Goal: Transaction & Acquisition: Register for event/course

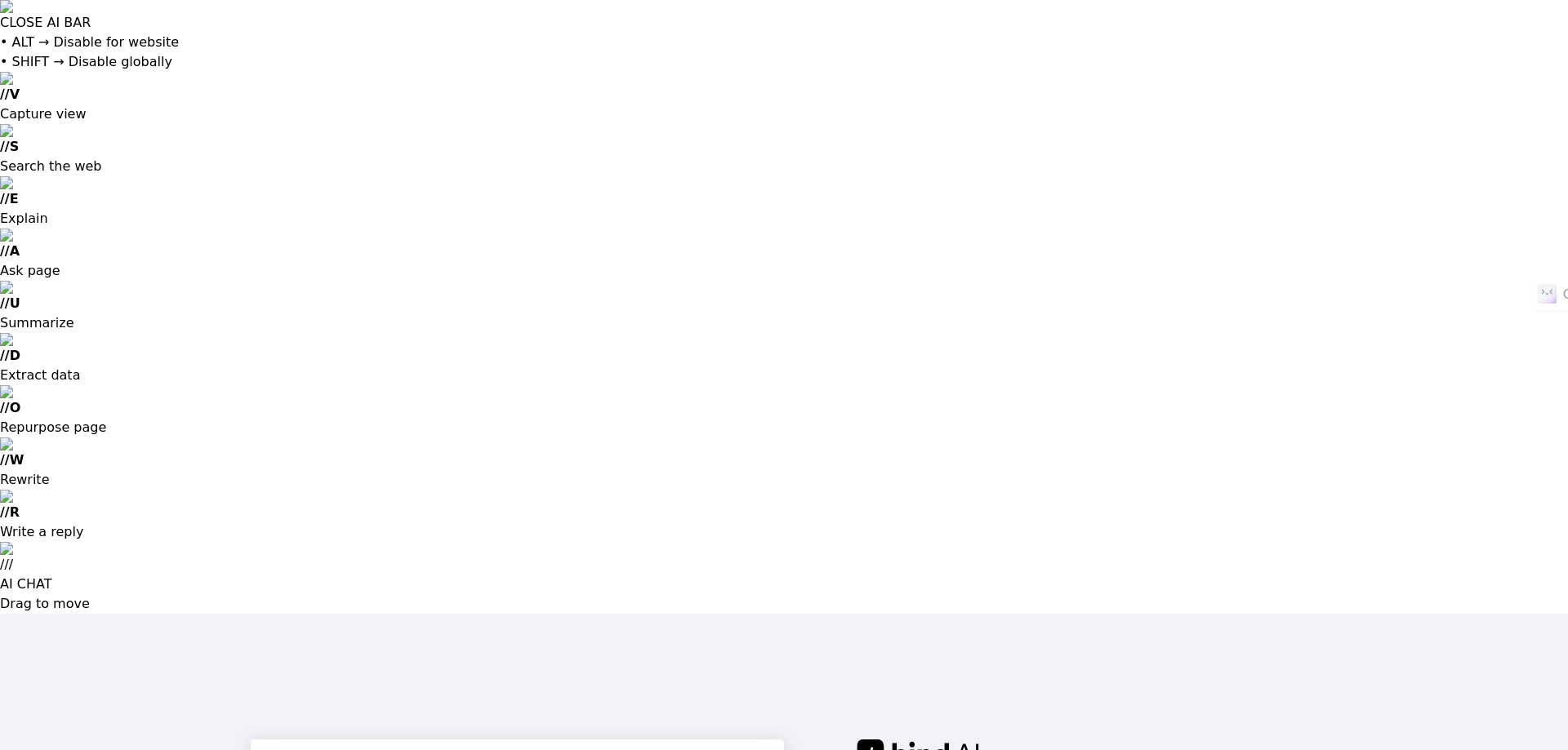
type input "w"
paste input "[EMAIL_ADDRESS][DOMAIN_NAME]"
type input "[EMAIL_ADDRESS][DOMAIN_NAME]"
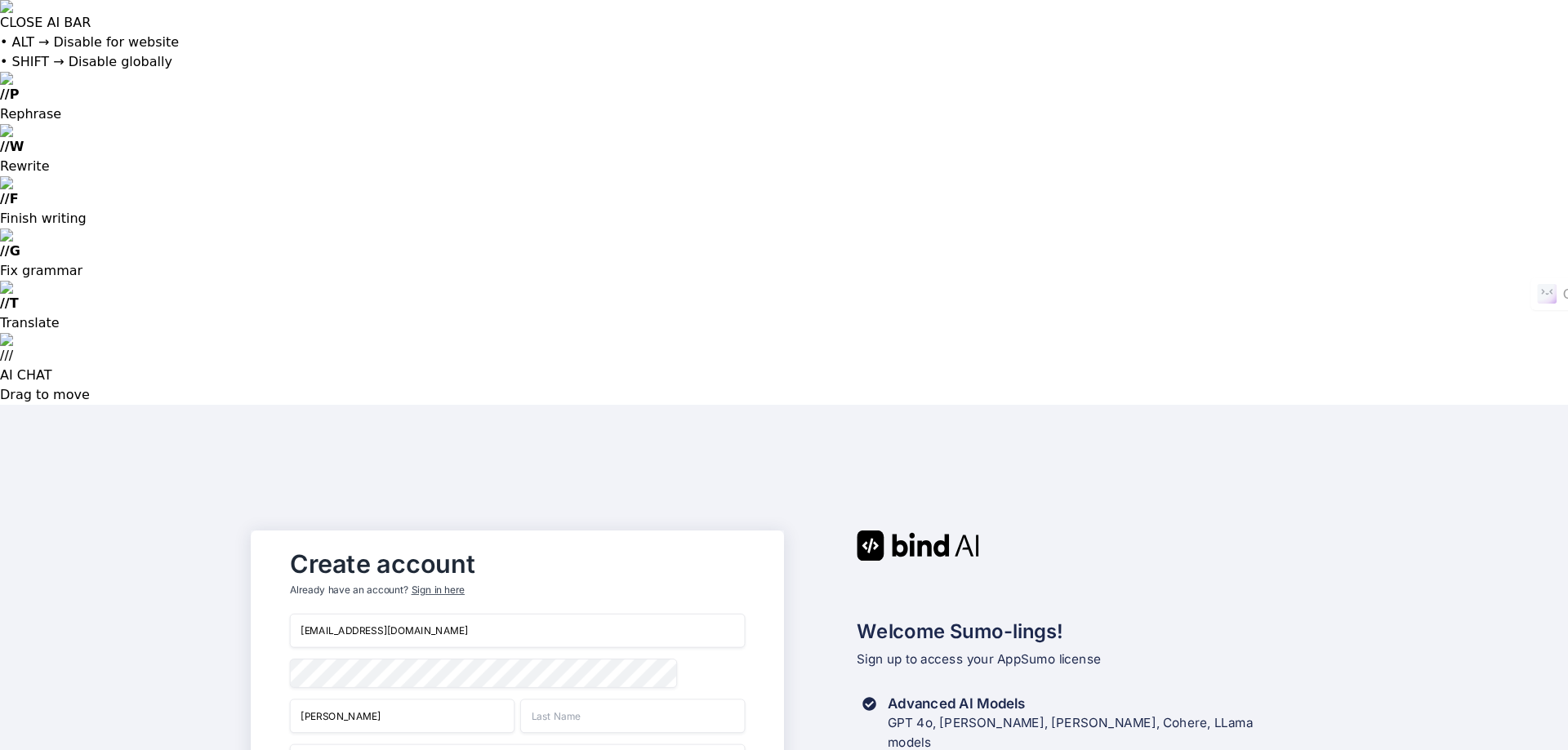
type input "Melinda"
type input "Stevenson"
click at [513, 745] on input "text" at bounding box center [517, 761] width 455 height 34
type input "d"
type input "D"
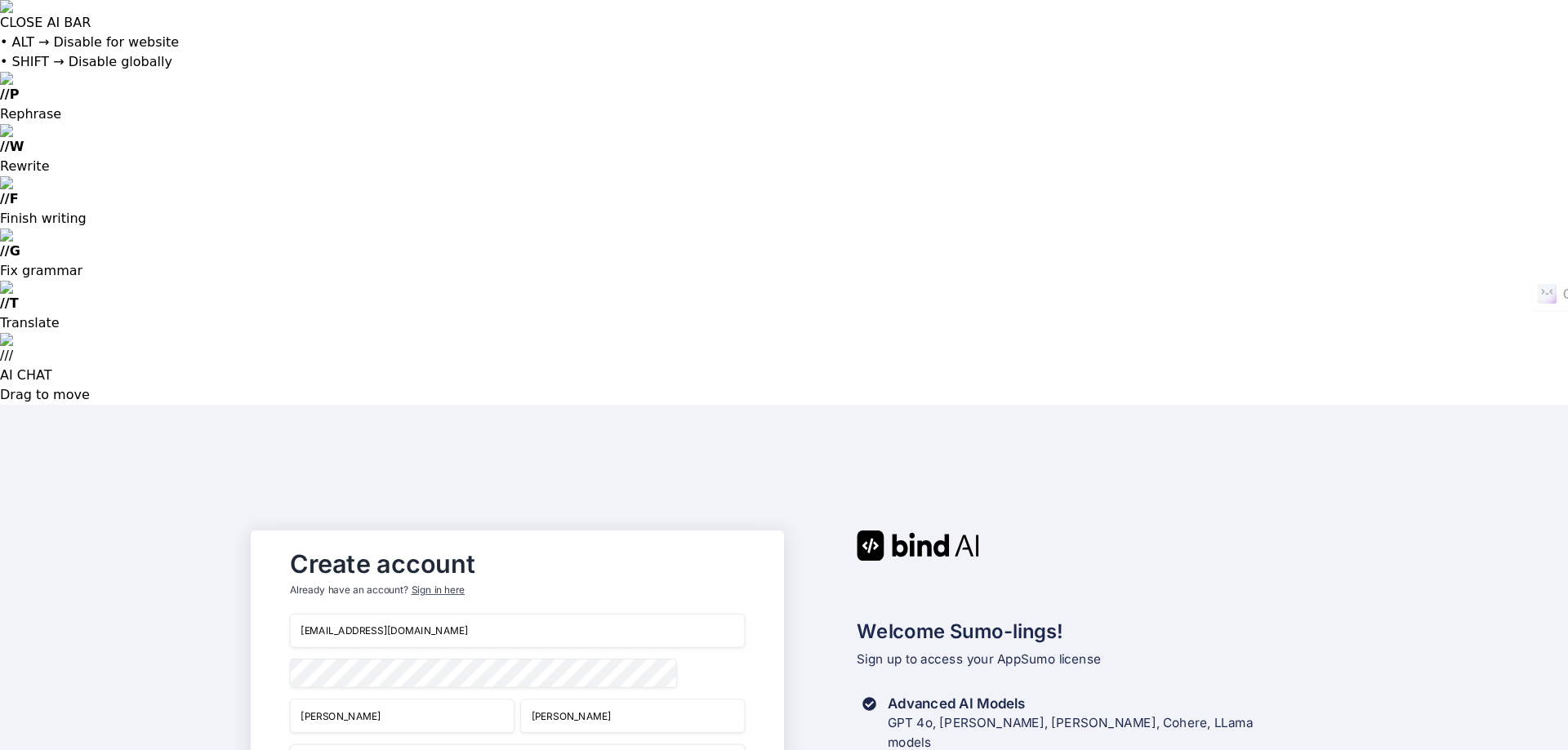
click at [432, 699] on input "Melinda" at bounding box center [402, 716] width 225 height 34
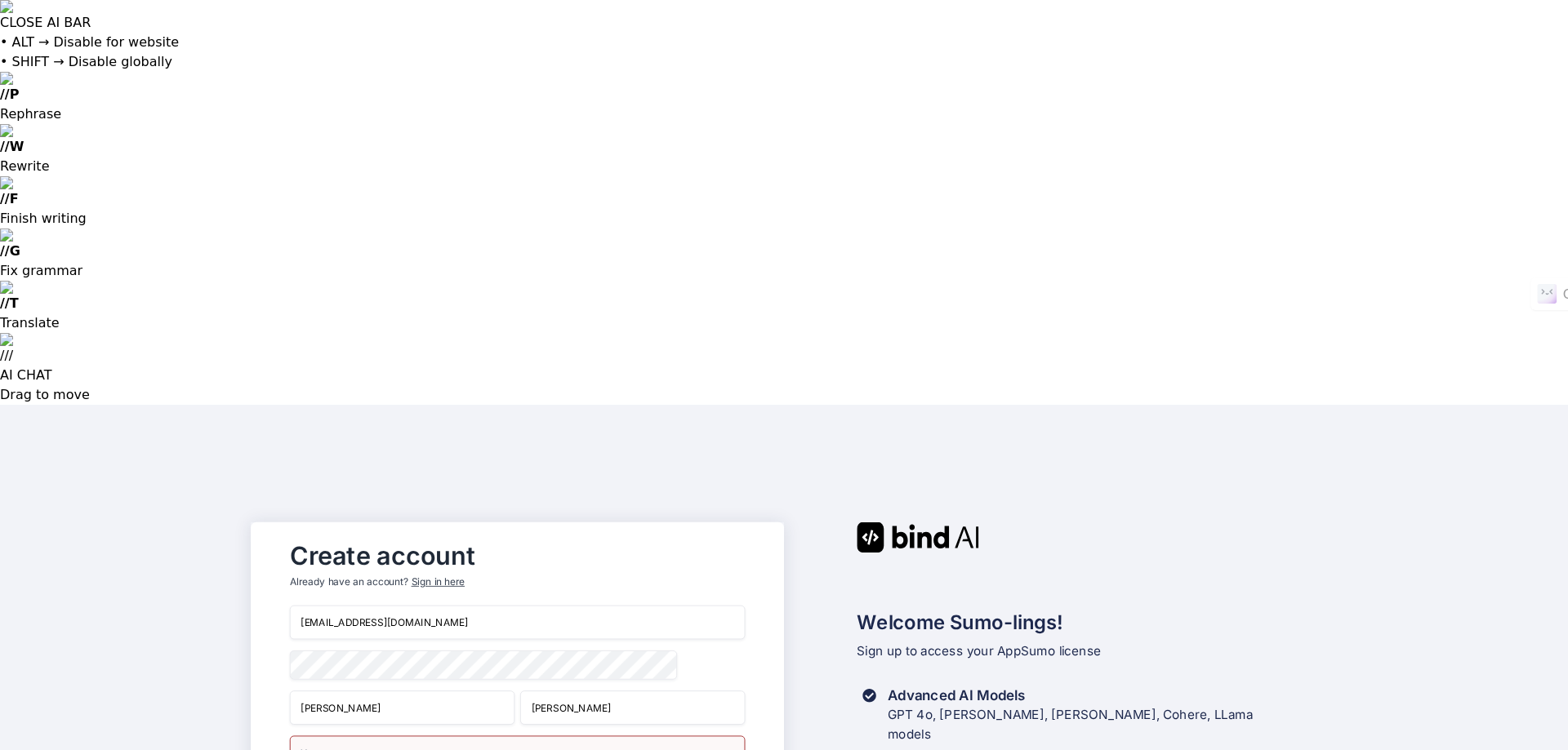
click at [454, 736] on input "text" at bounding box center [517, 753] width 455 height 34
type input "Dynamic Zenergy"
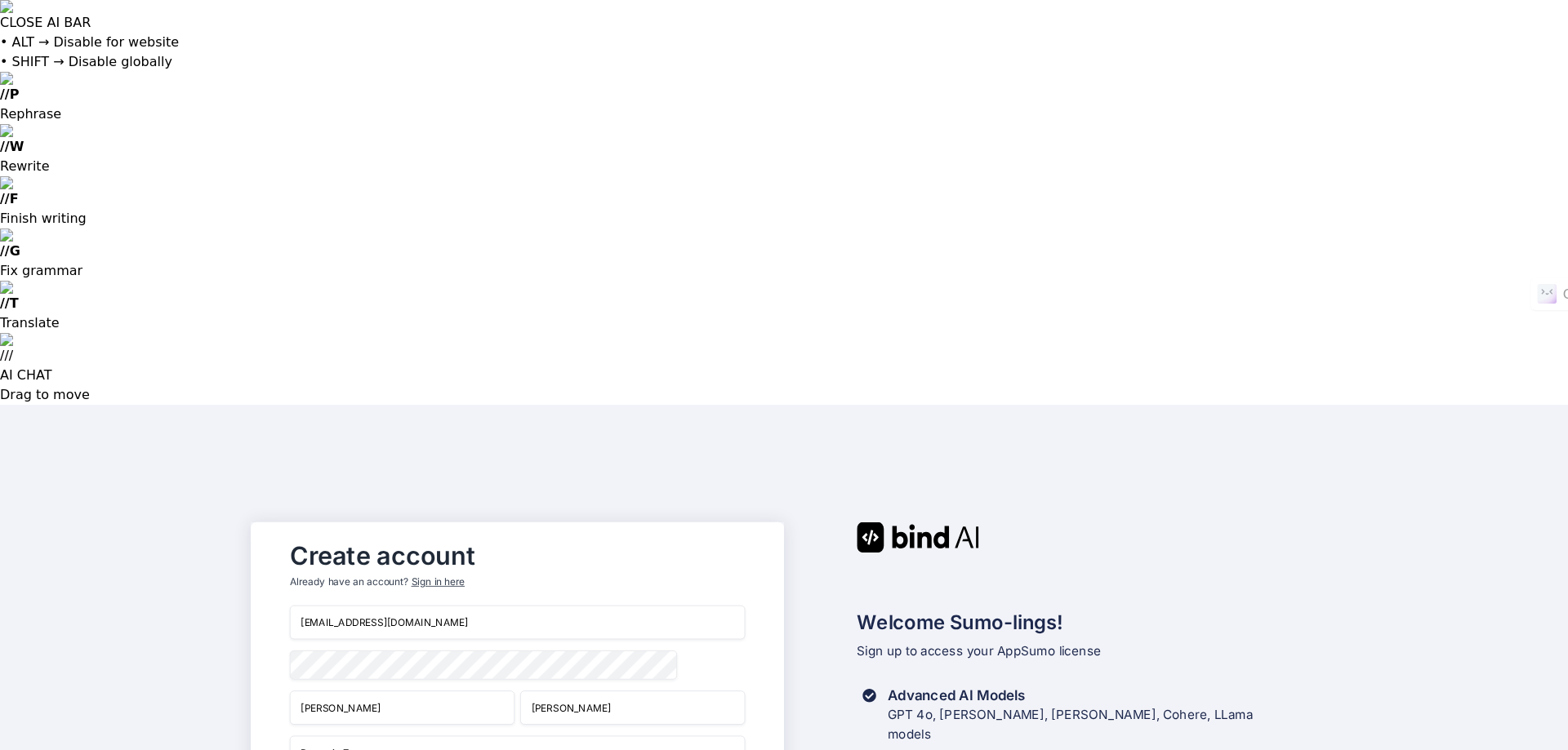
paste input "https://www.dynamiczenergy.com/"
type input "https://www.dynamiczenergy.com/"
drag, startPoint x: 506, startPoint y: 465, endPoint x: 1208, endPoint y: 361, distance: 709.7
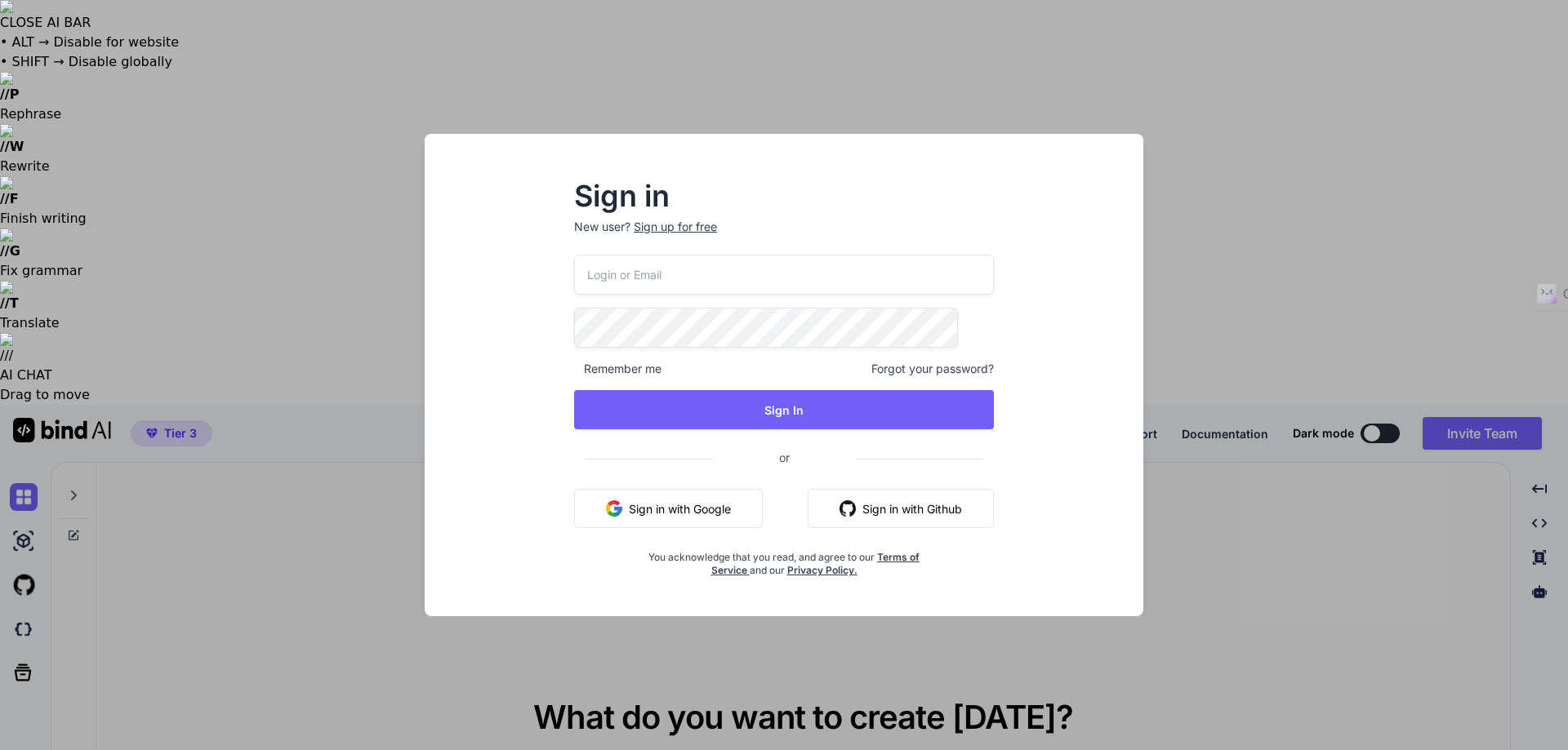
type textarea "x"
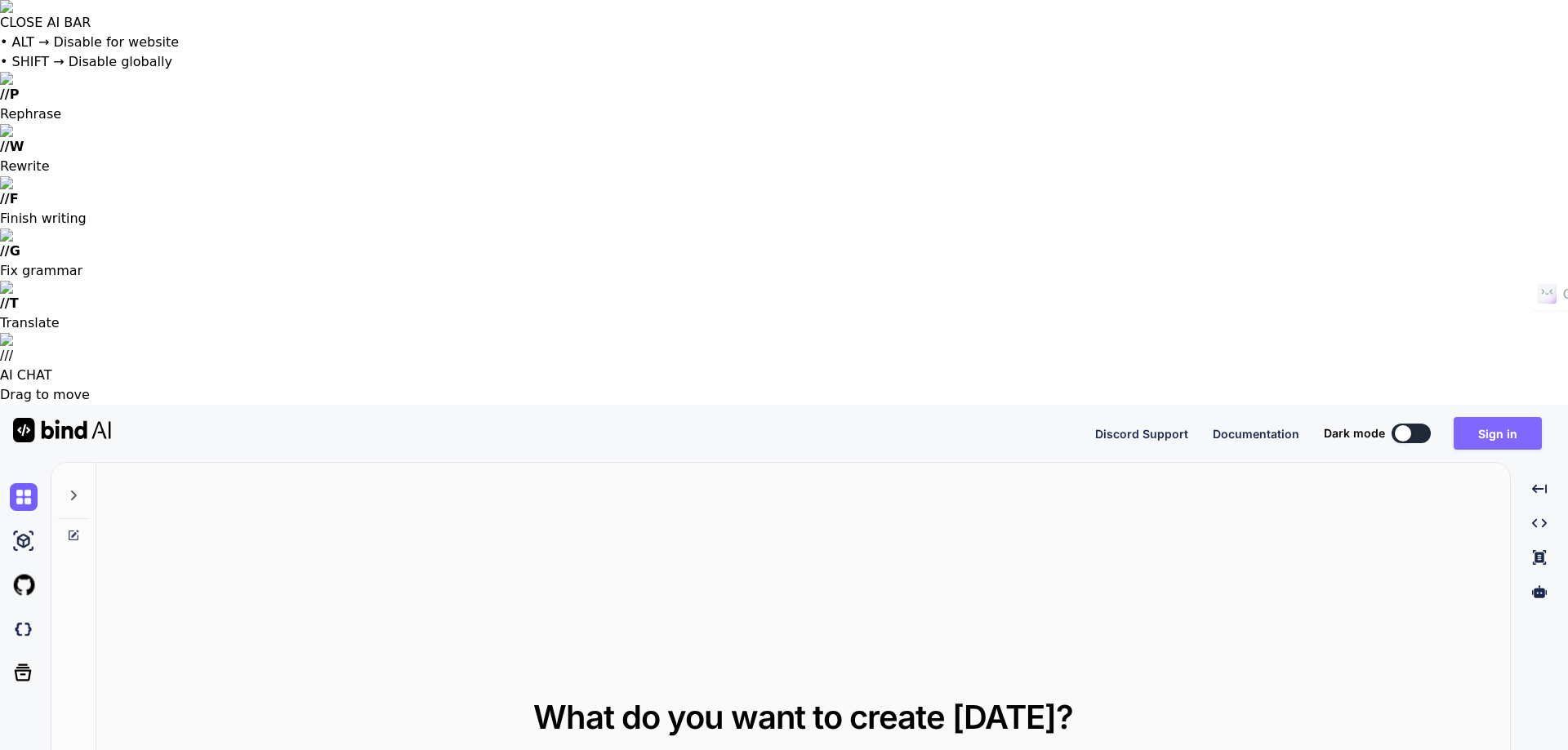
click at [1495, 417] on button "Sign in" at bounding box center [1497, 433] width 88 height 33
type textarea "x"
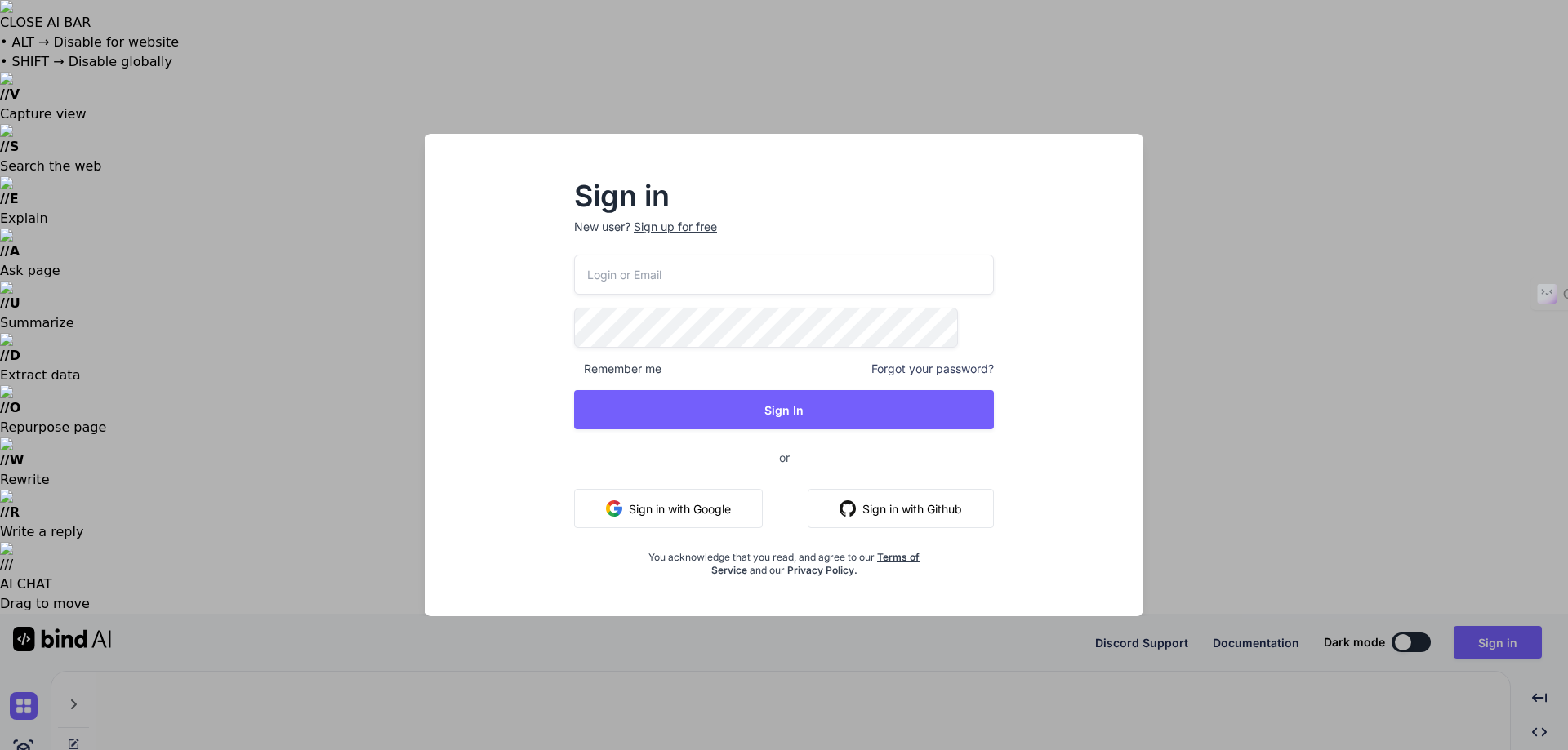
click at [646, 288] on input "email" at bounding box center [784, 274] width 420 height 40
click at [637, 267] on input "email" at bounding box center [784, 274] width 420 height 40
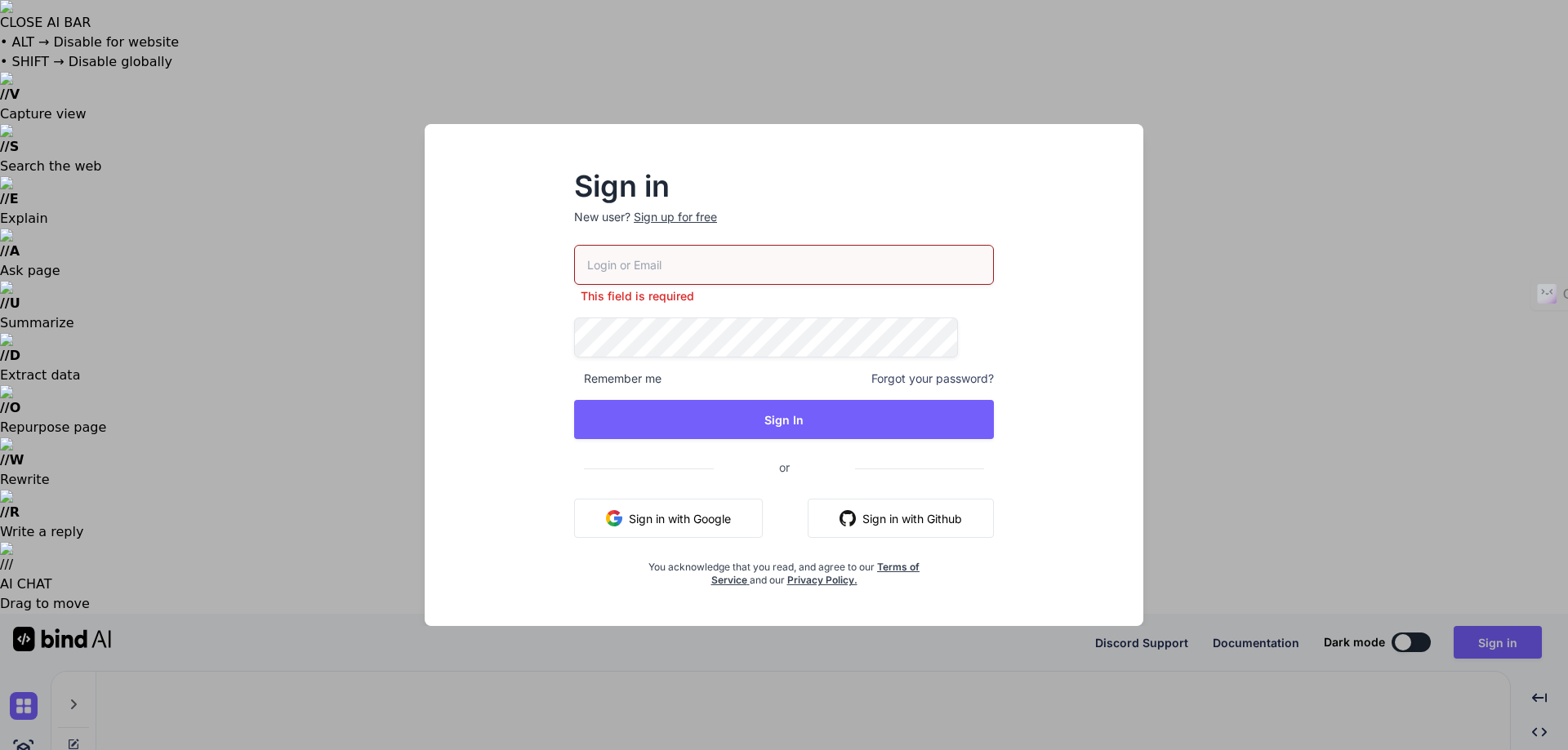
click at [841, 269] on input "email" at bounding box center [784, 264] width 420 height 40
paste input "[EMAIL_ADDRESS][DOMAIN_NAME]"
type input "[EMAIL_ADDRESS][DOMAIN_NAME]"
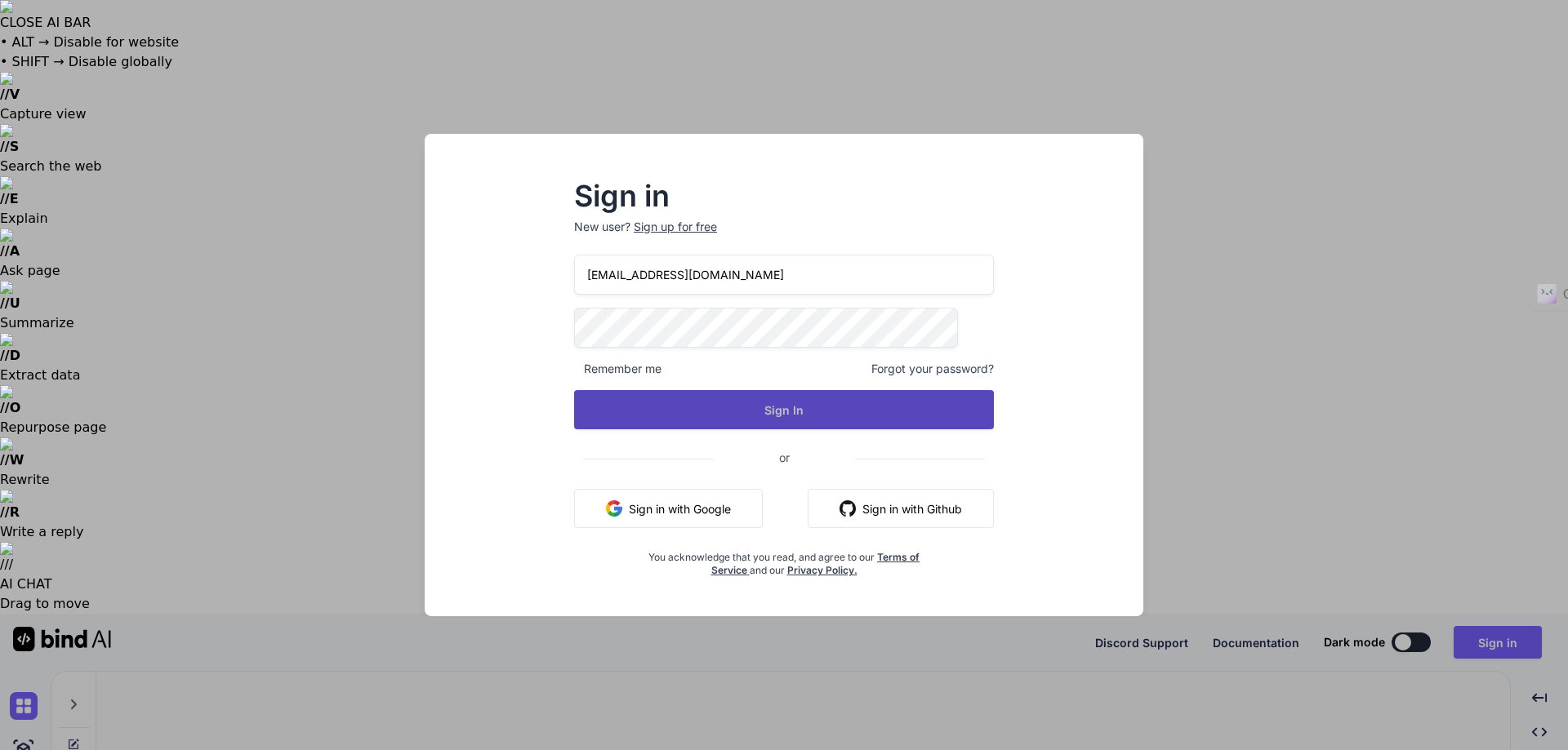
click at [757, 398] on button "Sign In" at bounding box center [784, 409] width 420 height 39
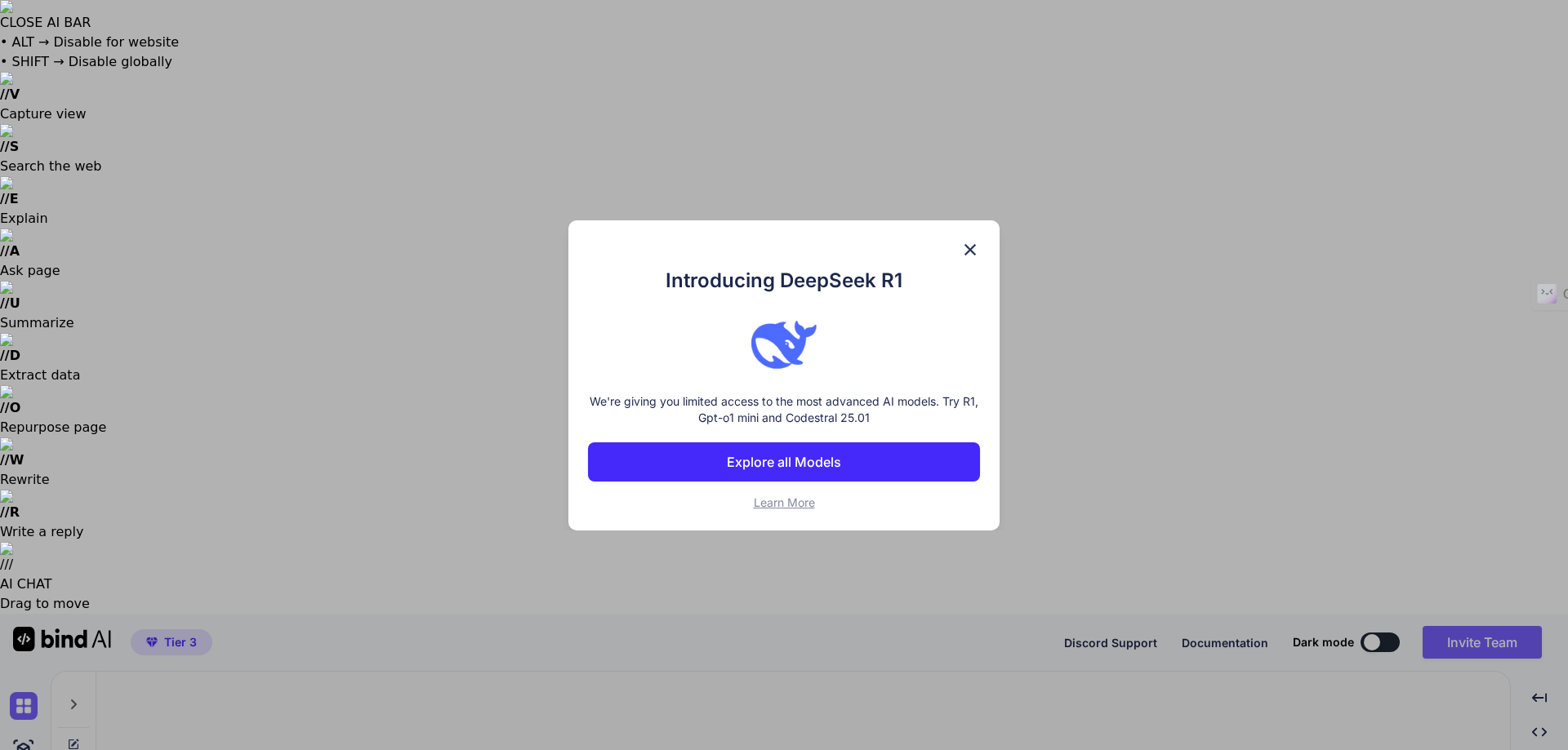
click at [826, 463] on p "Explore all Models" at bounding box center [784, 462] width 114 height 19
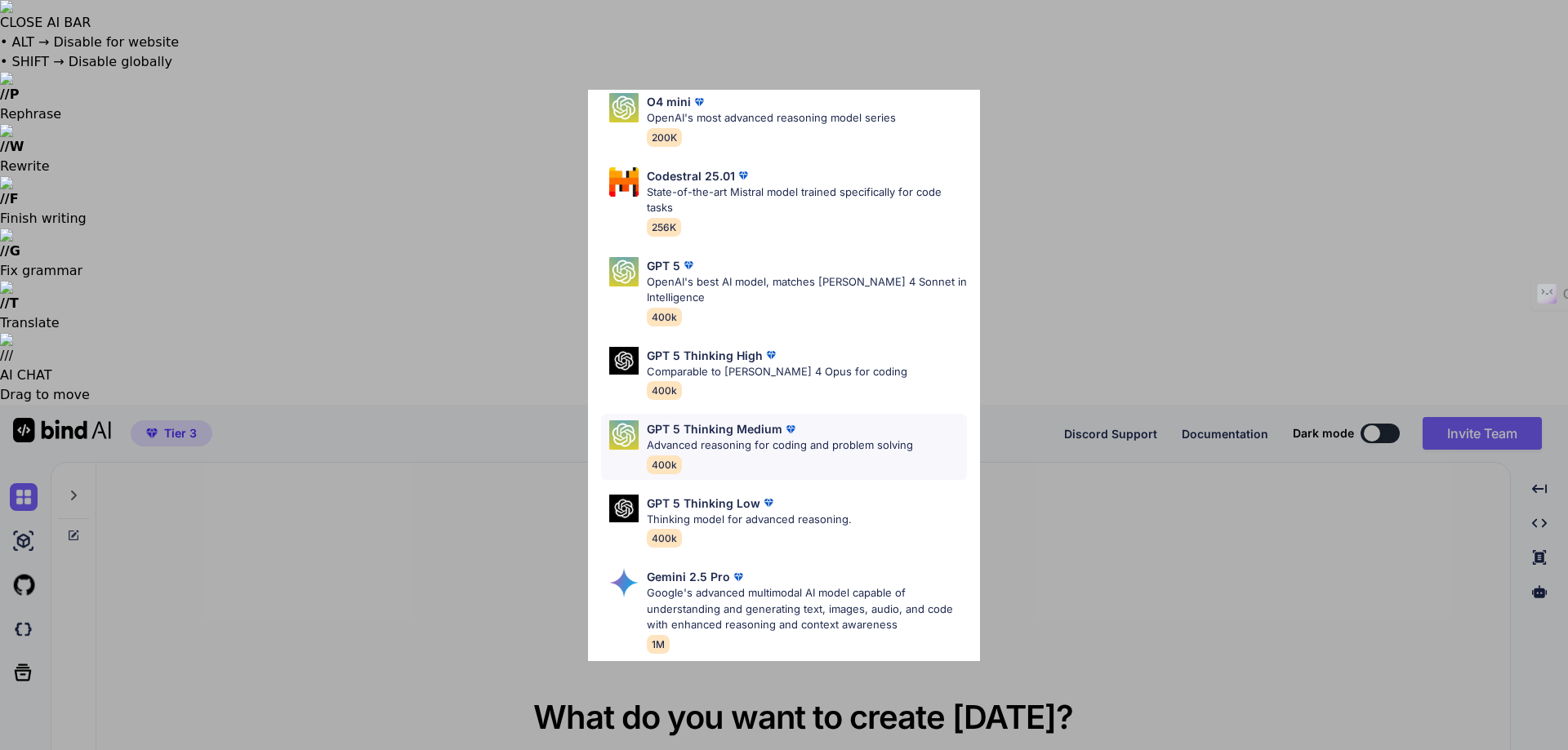
scroll to position [429, 0]
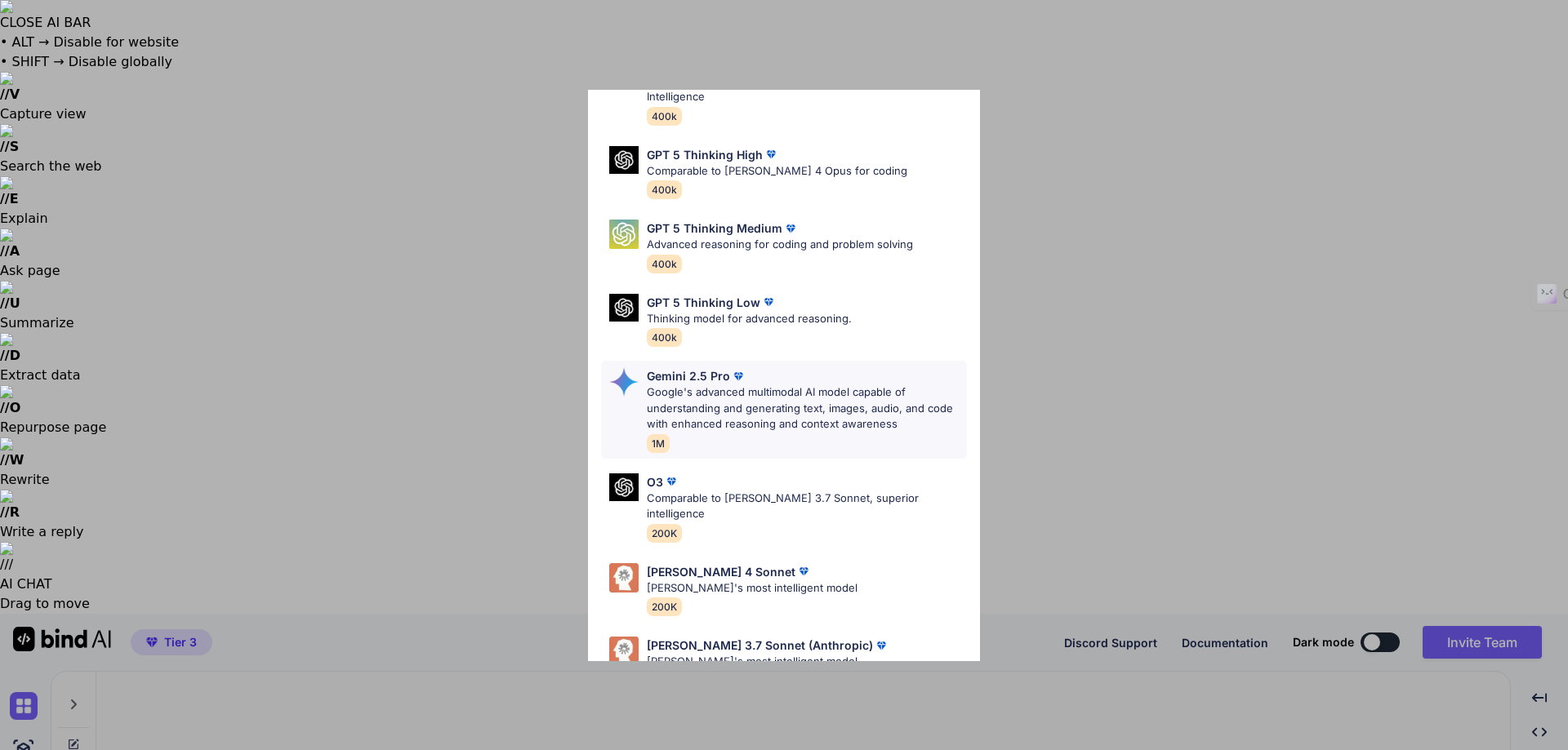
click at [834, 385] on p "Google's advanced multimodal AI model capable of understanding and generating t…" at bounding box center [807, 409] width 320 height 48
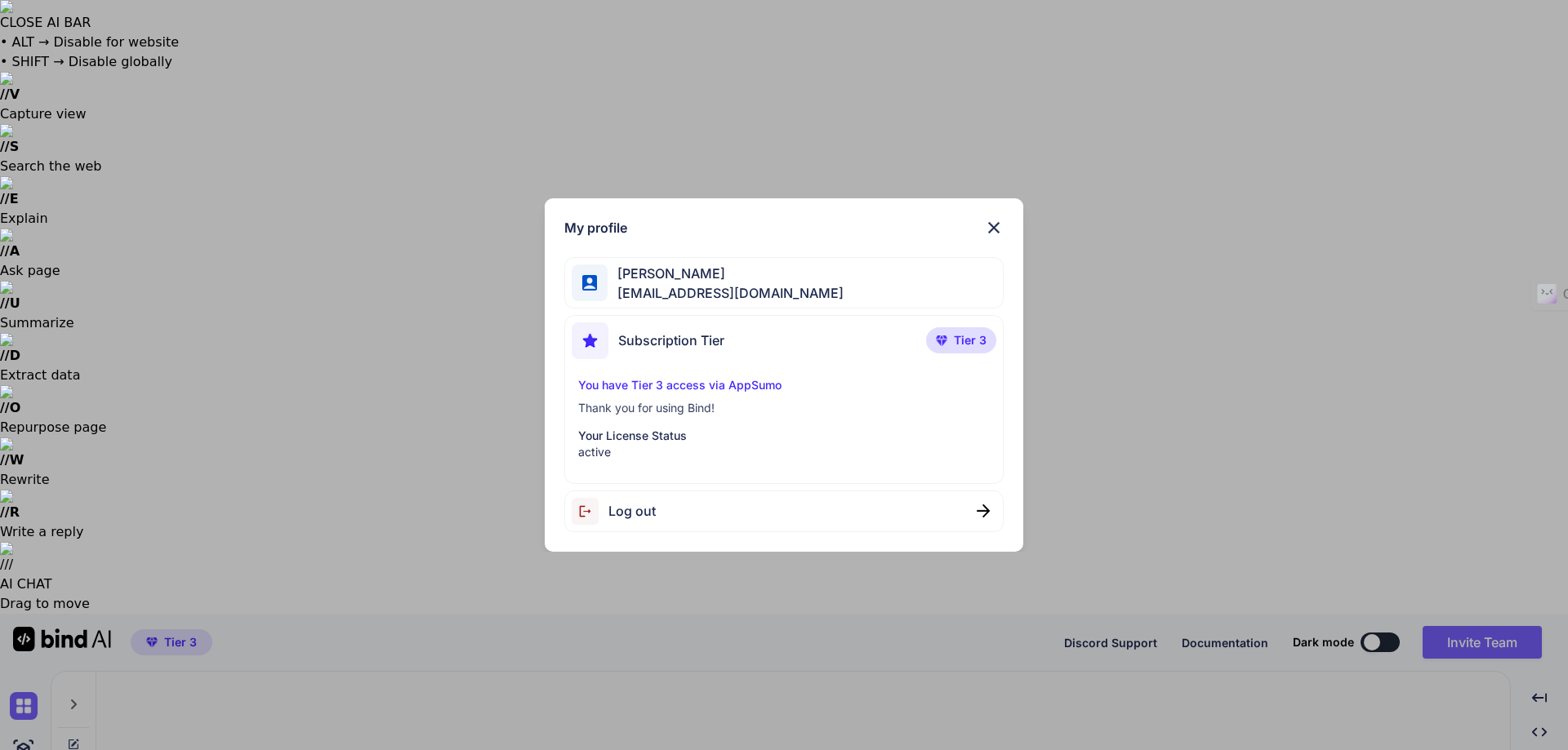
click at [994, 218] on div "My profile Melinda Stevenson wamsi@hotmail.com Subscription Tier Tier 3 You hav…" at bounding box center [784, 375] width 479 height 354
click at [992, 213] on div "My profile Melinda Stevenson wamsi@hotmail.com Subscription Tier Tier 3 You hav…" at bounding box center [784, 375] width 479 height 354
click at [998, 229] on img at bounding box center [993, 227] width 19 height 19
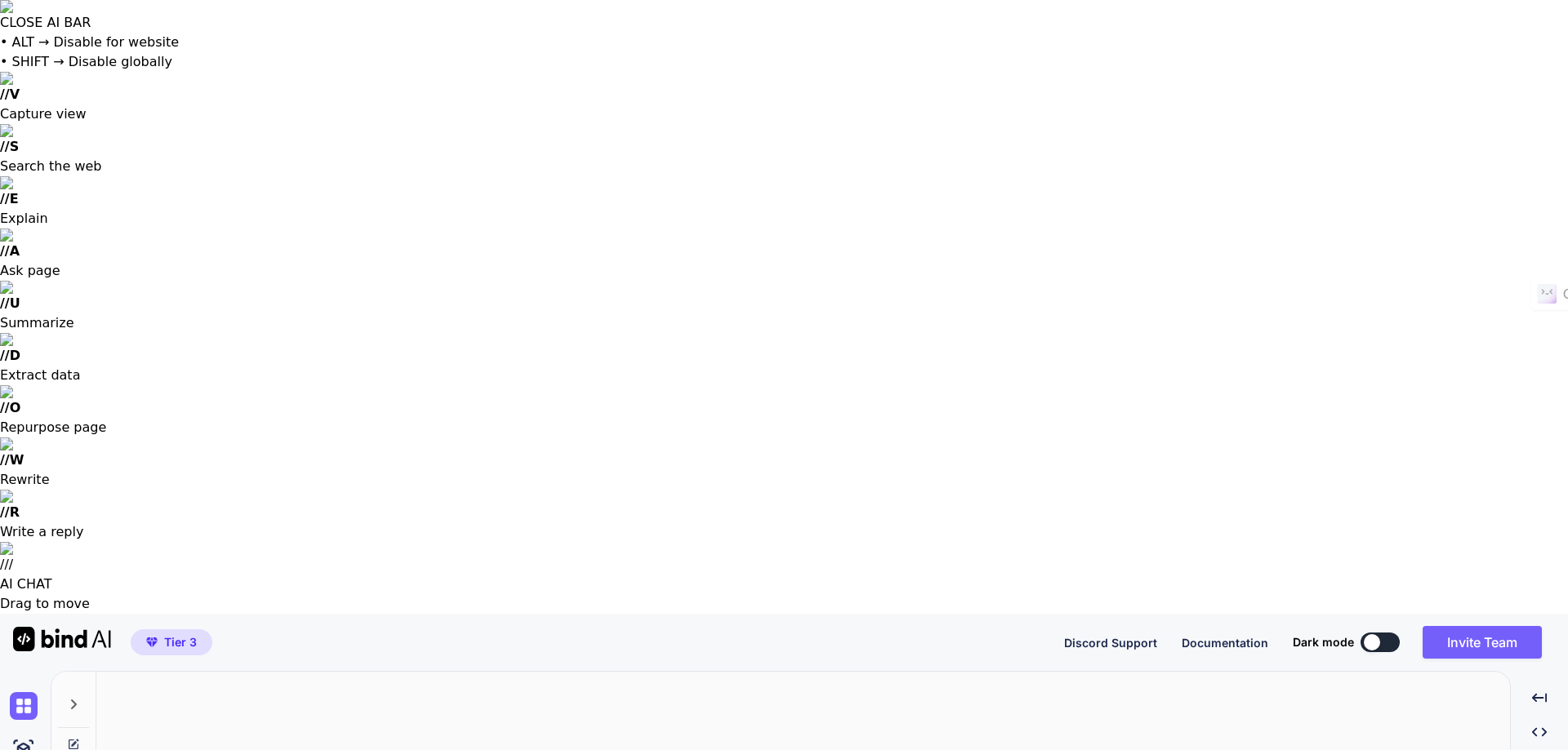
click at [73, 698] on icon at bounding box center [73, 704] width 13 height 13
click at [21, 737] on img at bounding box center [23, 750] width 27 height 27
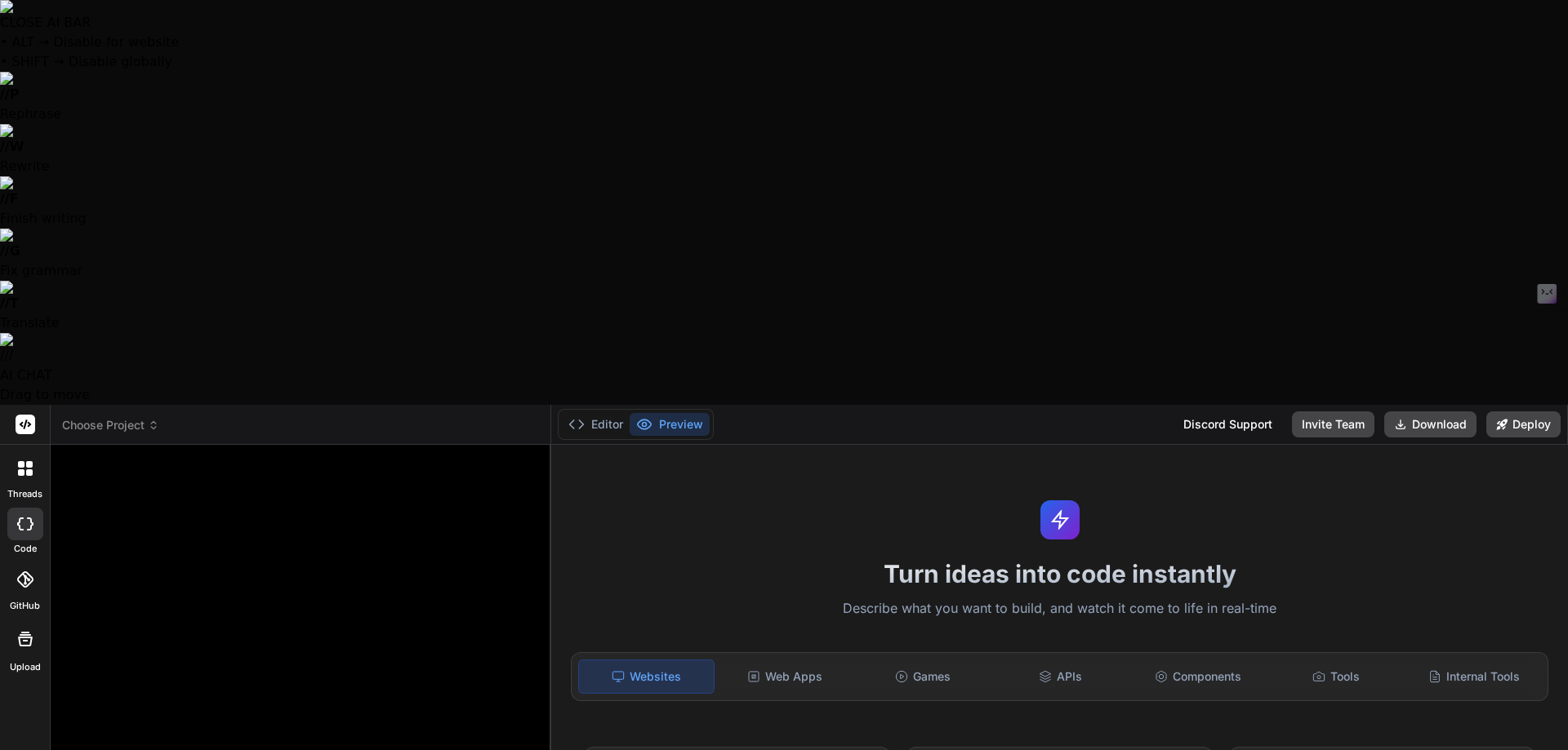
type textarea "x"
